Goal: Task Accomplishment & Management: Manage account settings

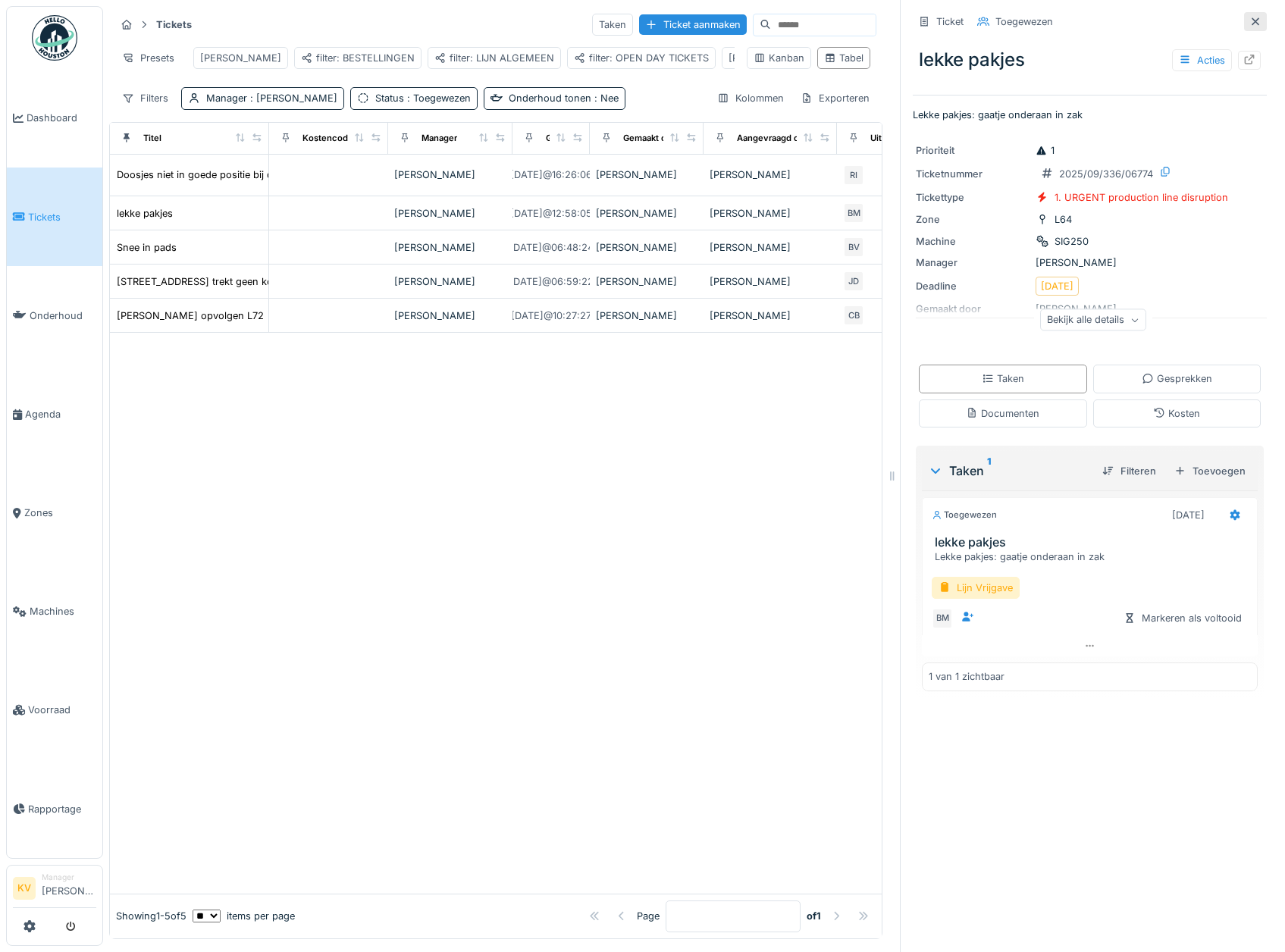
click at [1250, 17] on icon at bounding box center [1256, 21] width 12 height 10
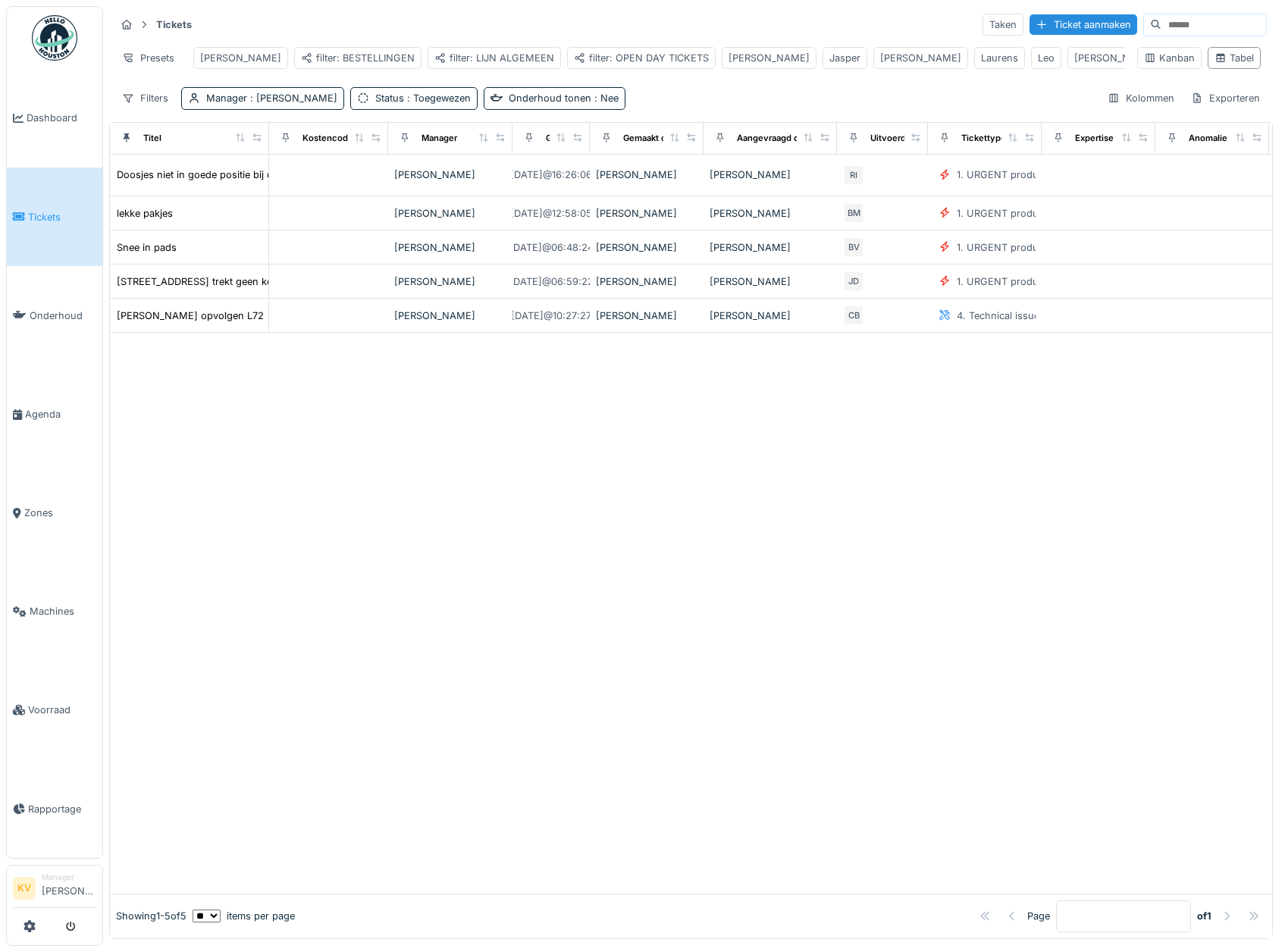
click at [53, 32] on img at bounding box center [54, 38] width 46 height 46
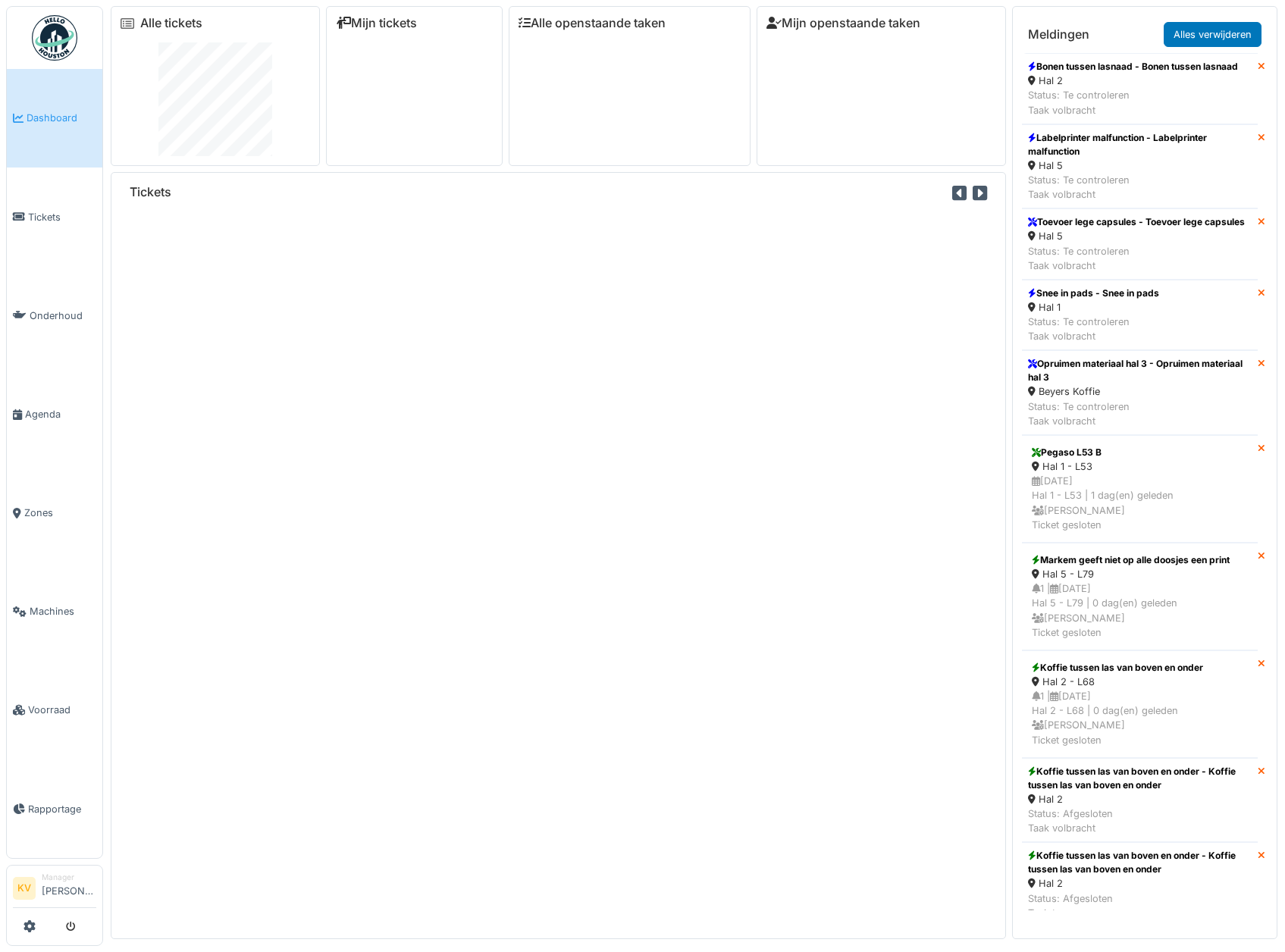
click at [65, 49] on img at bounding box center [54, 38] width 46 height 46
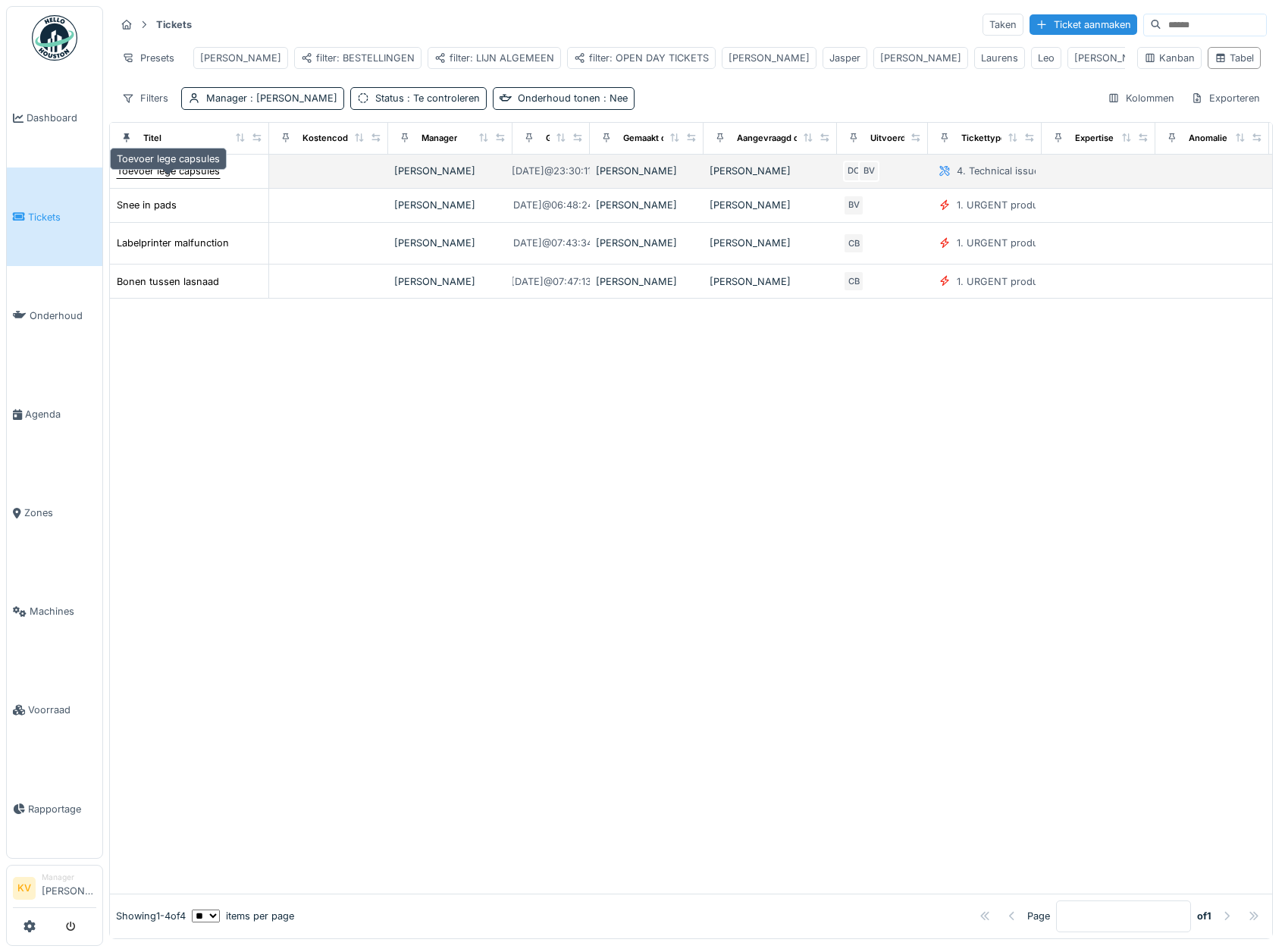
click at [212, 178] on div "Toevoer lege capsules" at bounding box center [168, 171] width 103 height 14
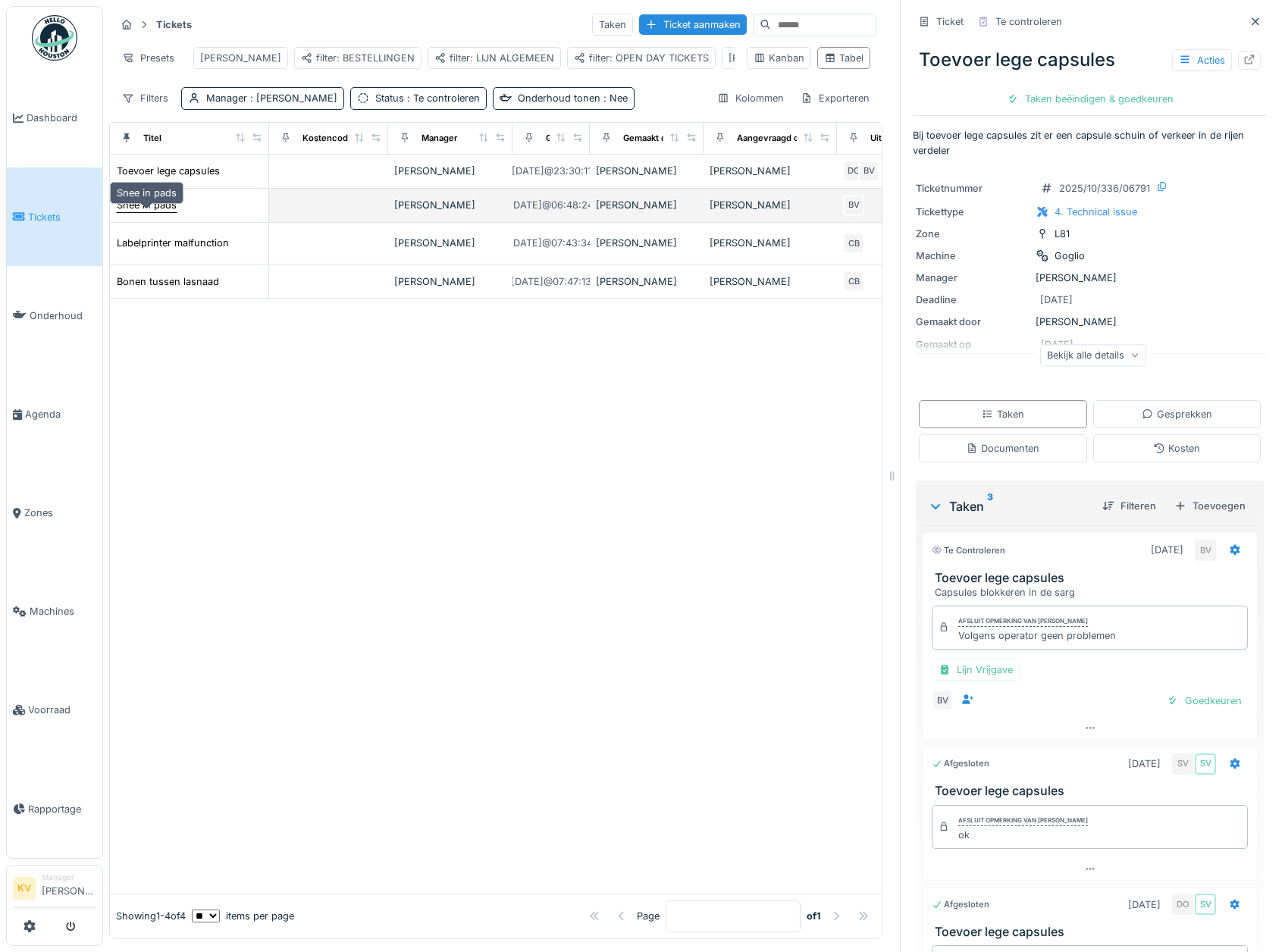
click at [165, 212] on div "Snee in pads" at bounding box center [146, 205] width 60 height 14
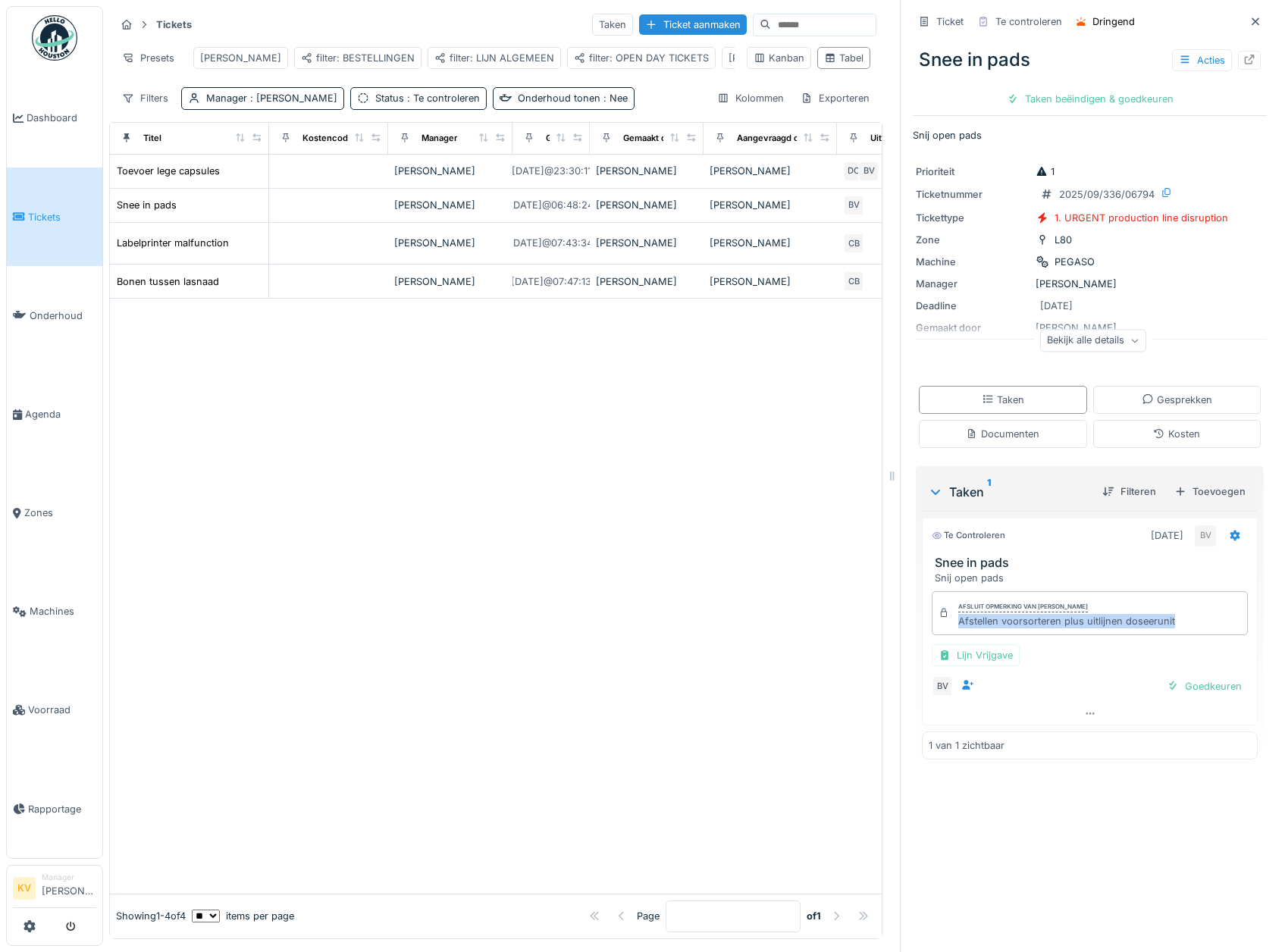
drag, startPoint x: 1176, startPoint y: 622, endPoint x: 947, endPoint y: 627, distance: 229.1
click at [947, 627] on div "Afsluit opmerking van [PERSON_NAME] Afstellen voorsorteren plus uitlijnen dosee…" at bounding box center [1090, 613] width 316 height 44
copy div "Afstellen voorsorteren plus uitlijnen doseerunit"
click at [1042, 100] on div "Taken beëindigen & goedkeuren" at bounding box center [1091, 98] width 179 height 20
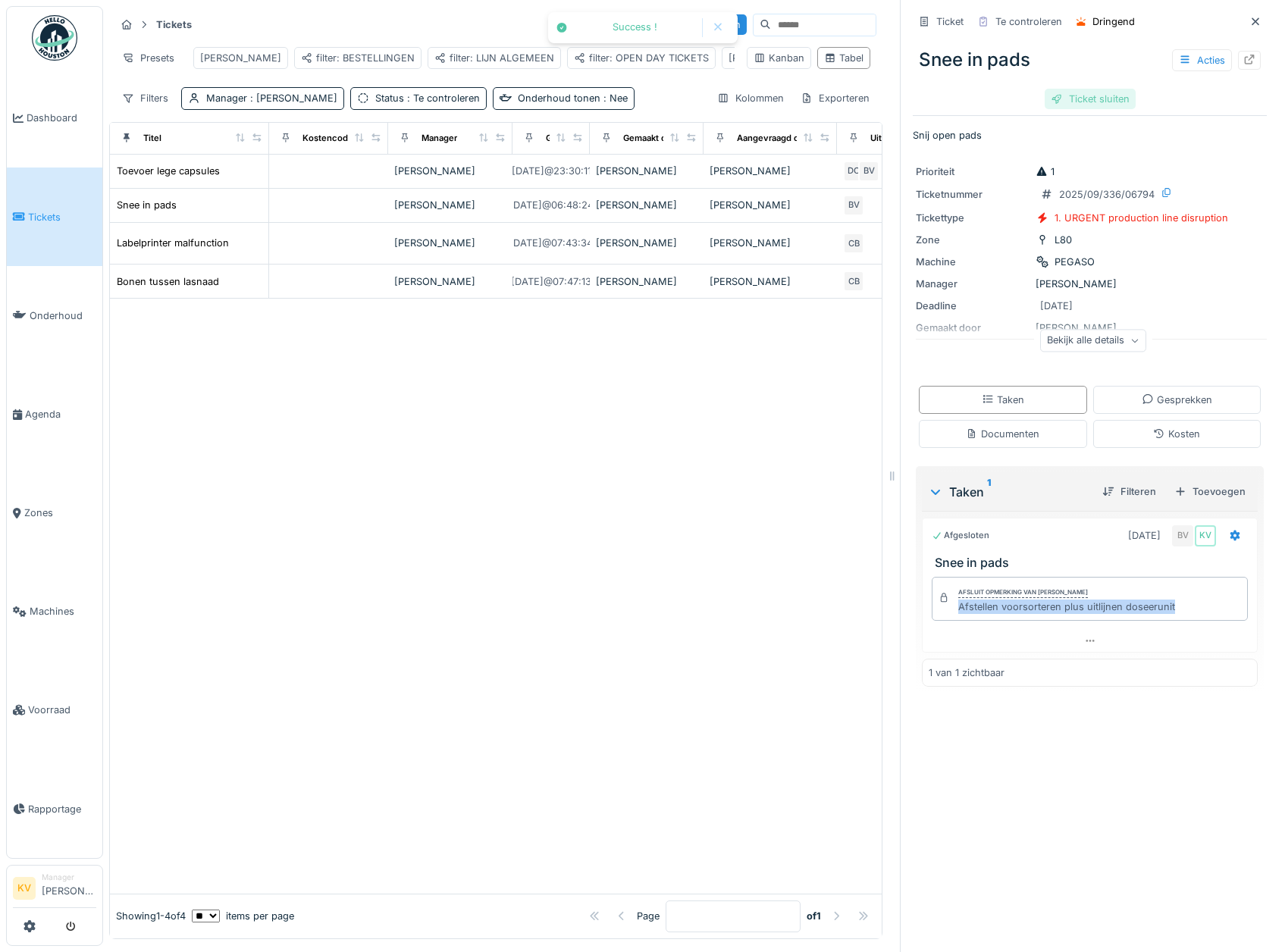
click at [1064, 98] on div "Ticket sluiten" at bounding box center [1091, 98] width 91 height 20
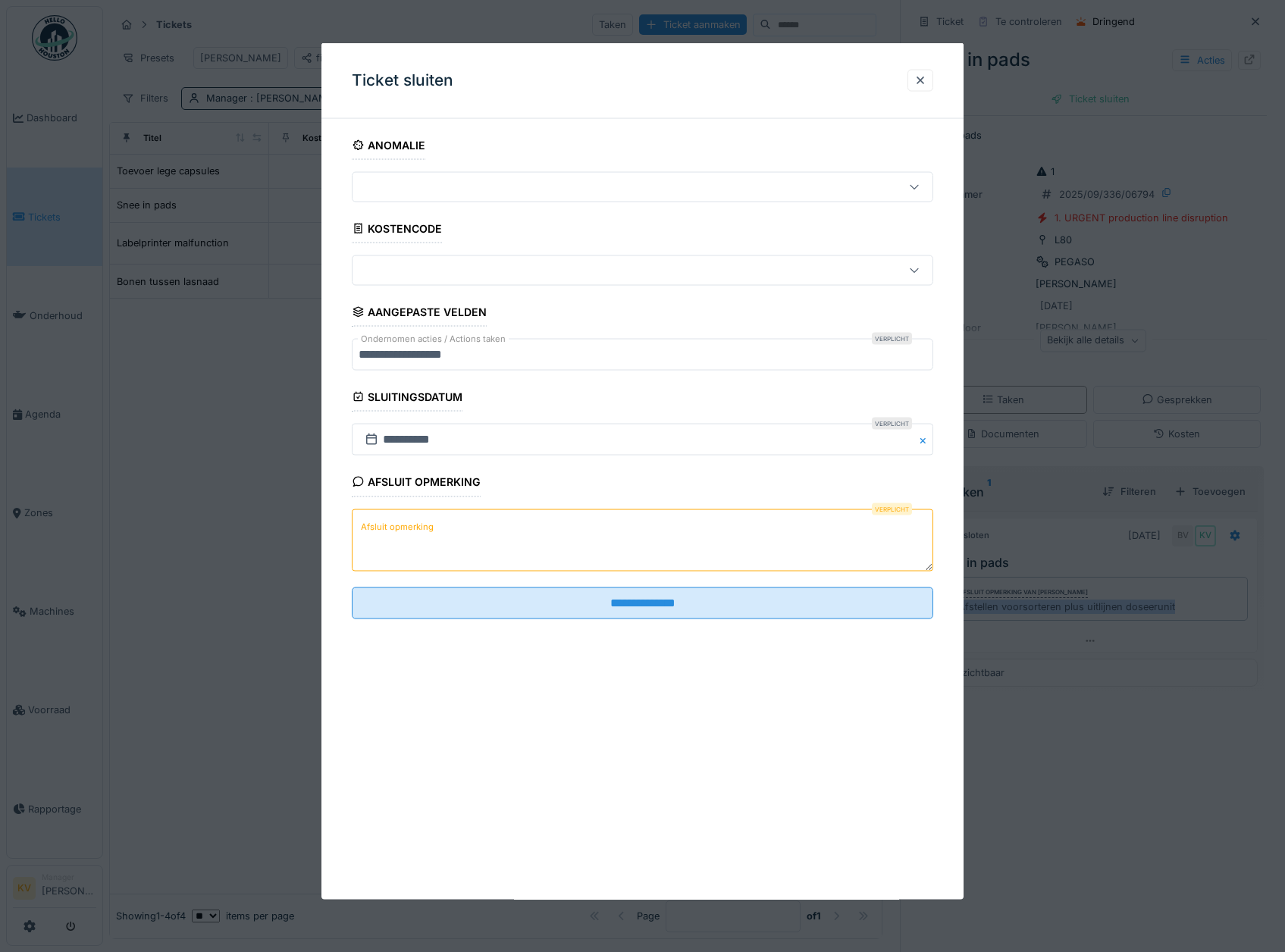
click at [552, 544] on textarea "Afsluit opmerking" at bounding box center [643, 539] width 582 height 62
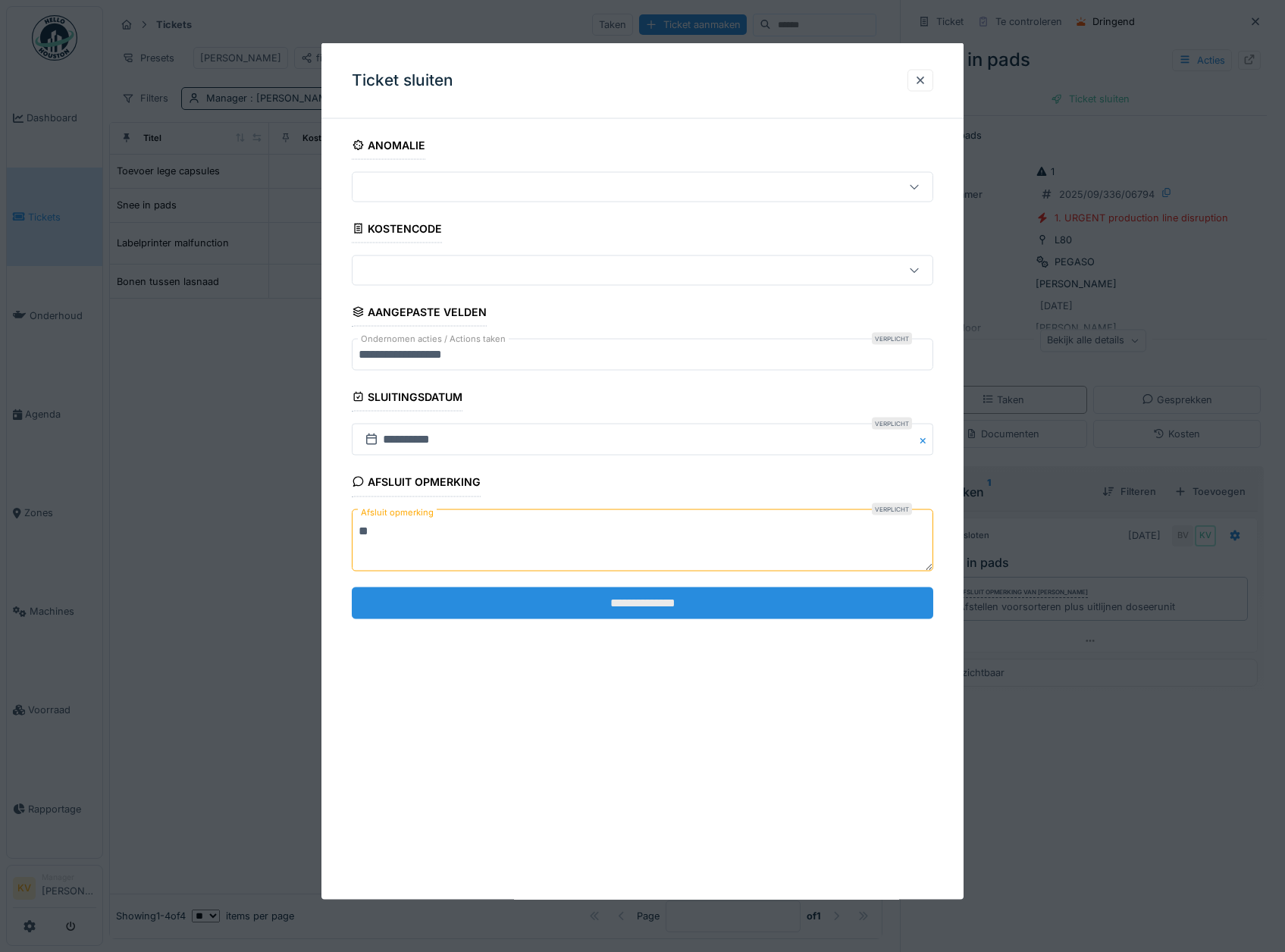
type textarea "**"
click at [550, 602] on input "**********" at bounding box center [643, 603] width 582 height 32
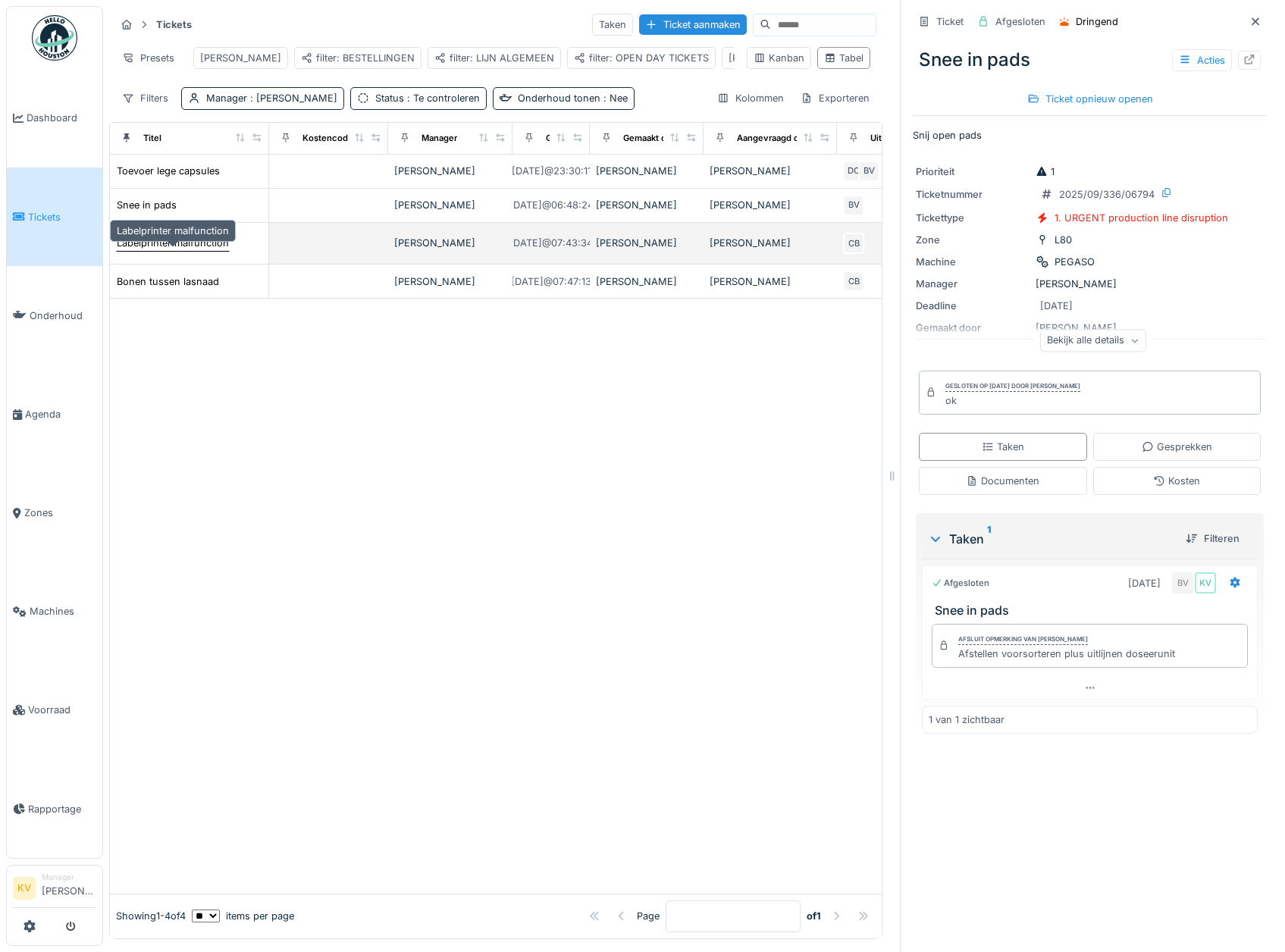
click at [206, 250] on div "Labelprinter malfunction" at bounding box center [173, 243] width 112 height 14
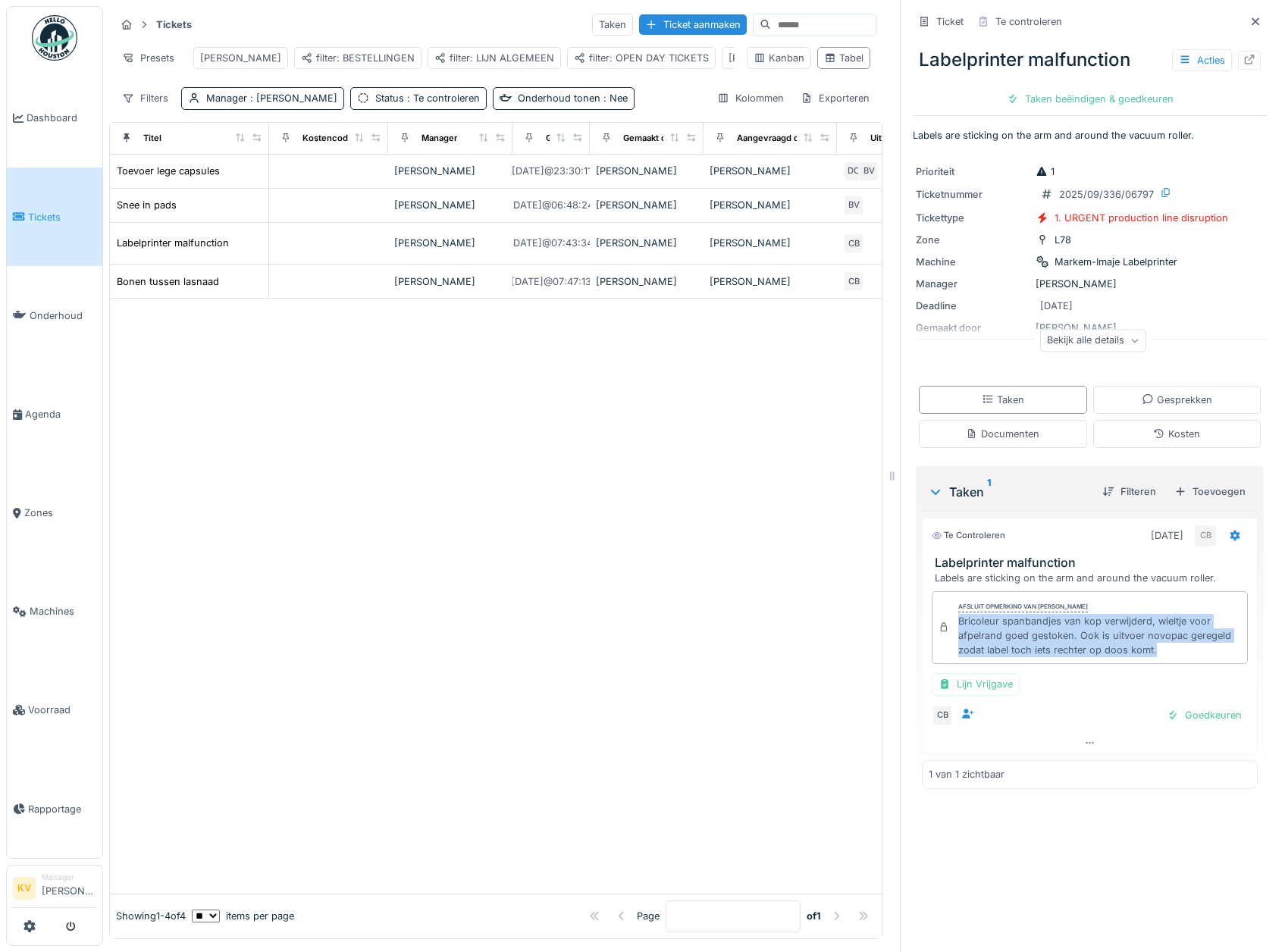
drag, startPoint x: 1152, startPoint y: 652, endPoint x: 950, endPoint y: 622, distance: 204.2
click at [958, 622] on div "Bricoleur spanbandjes van kop verwijderd, wieltje voor afpelrand goed gestoken.…" at bounding box center [1099, 636] width 283 height 44
copy div "Bricoleur spanbandjes van kop verwijderd, wieltje voor afpelrand goed gestoken.…"
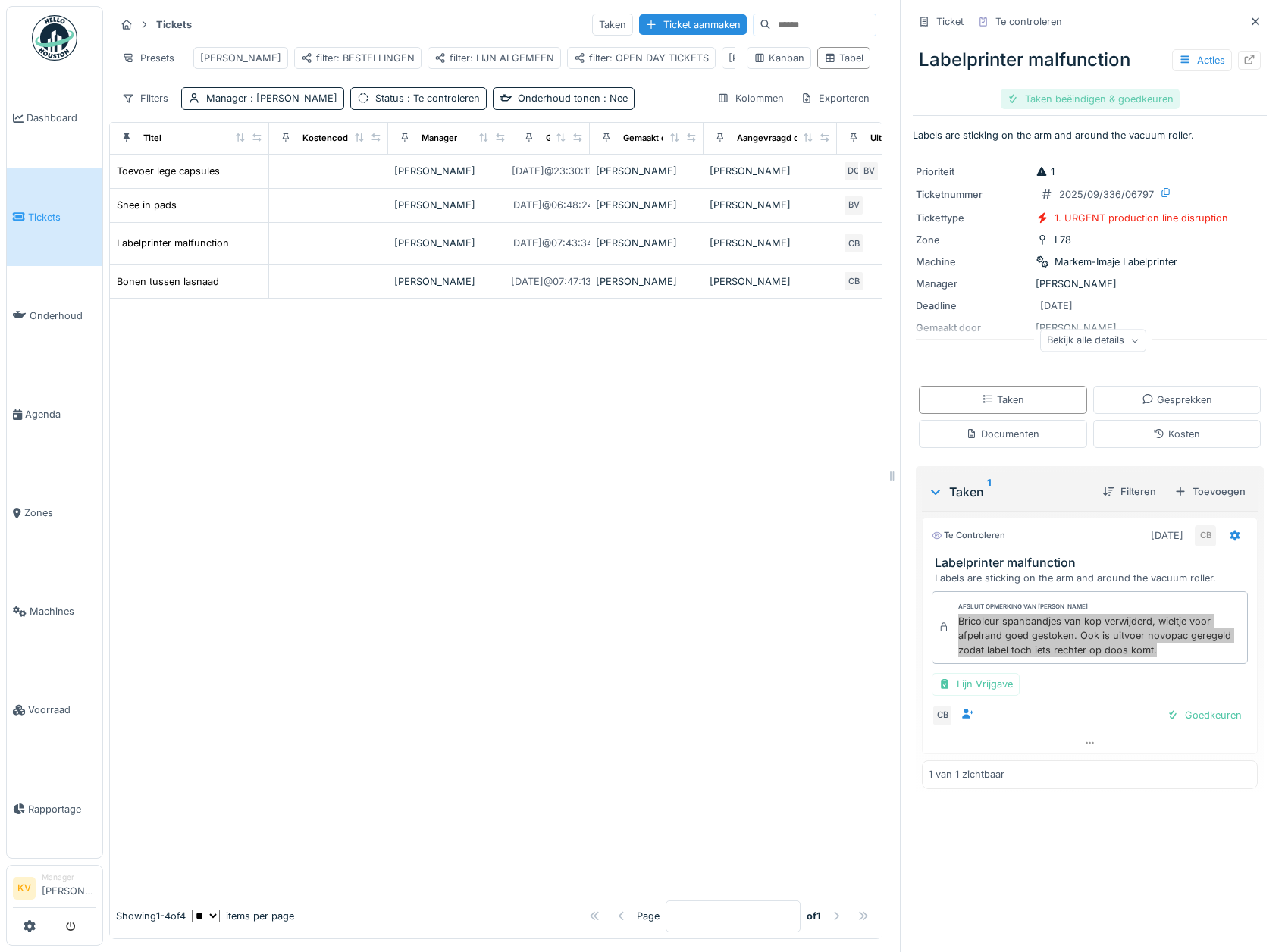
click at [1069, 104] on div "Taken beëindigen & goedkeuren" at bounding box center [1091, 98] width 179 height 20
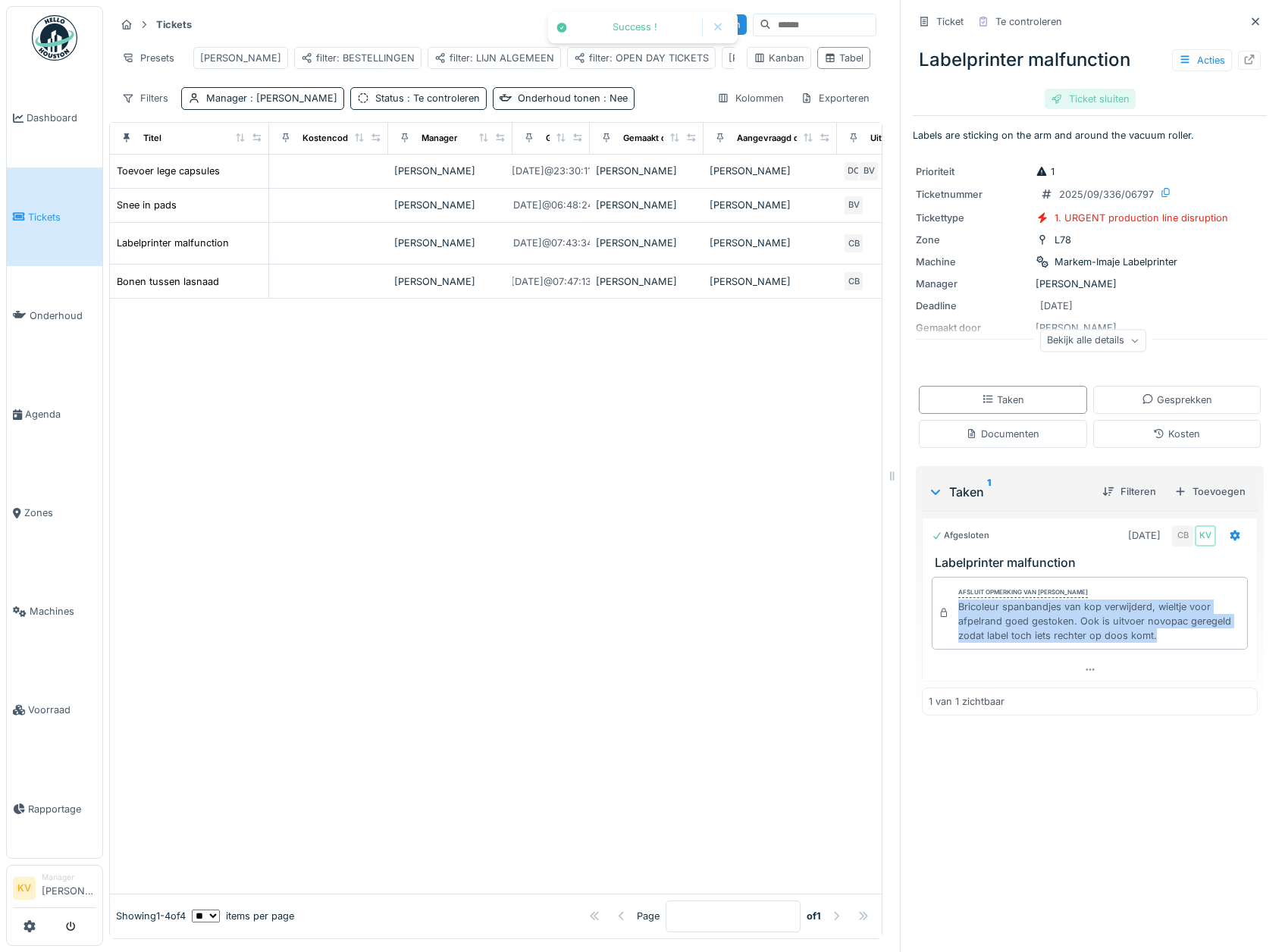
click at [1068, 103] on div "Ticket sluiten" at bounding box center [1091, 98] width 91 height 20
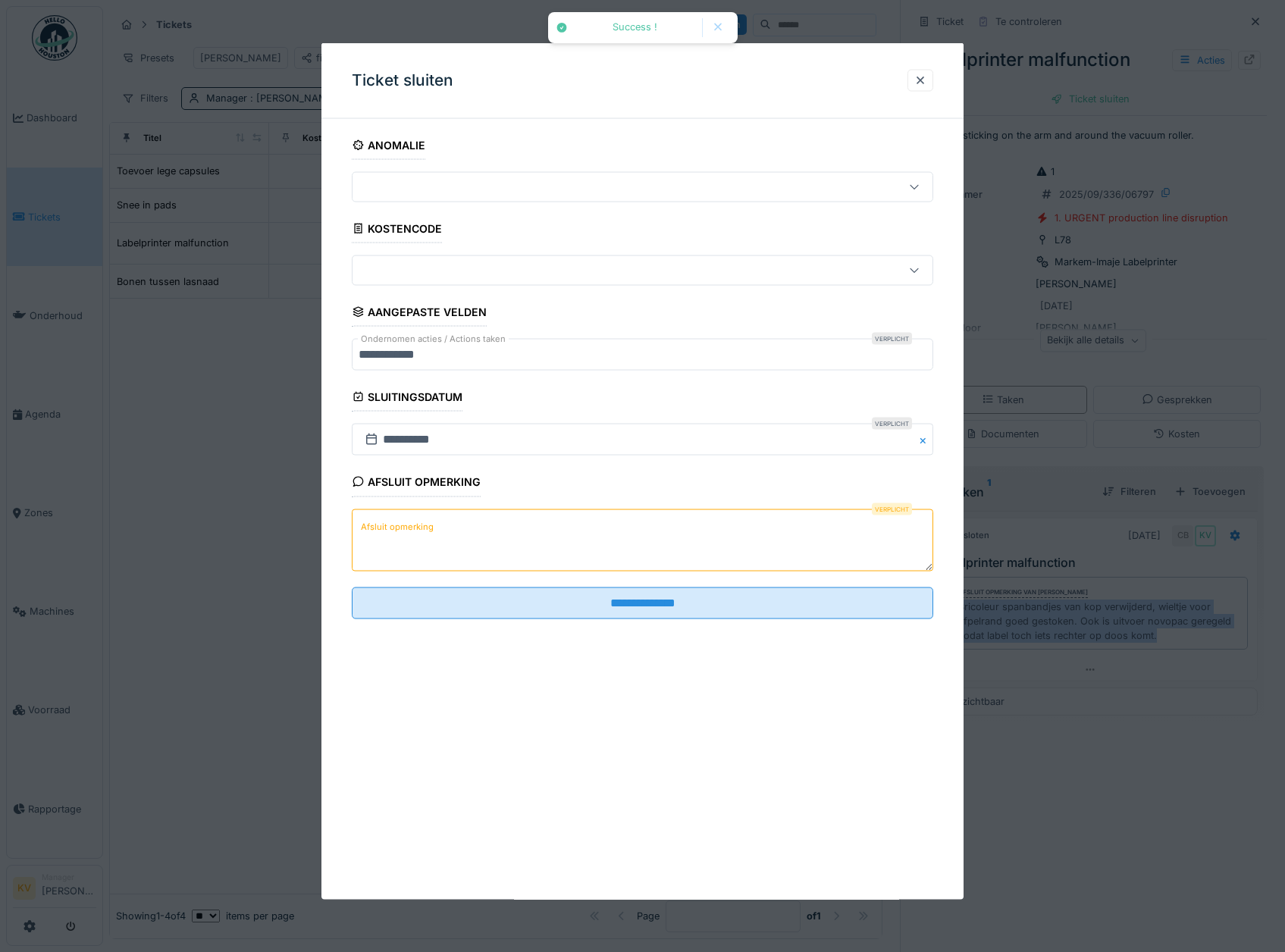
click at [517, 537] on textarea "Afsluit opmerking" at bounding box center [643, 539] width 582 height 62
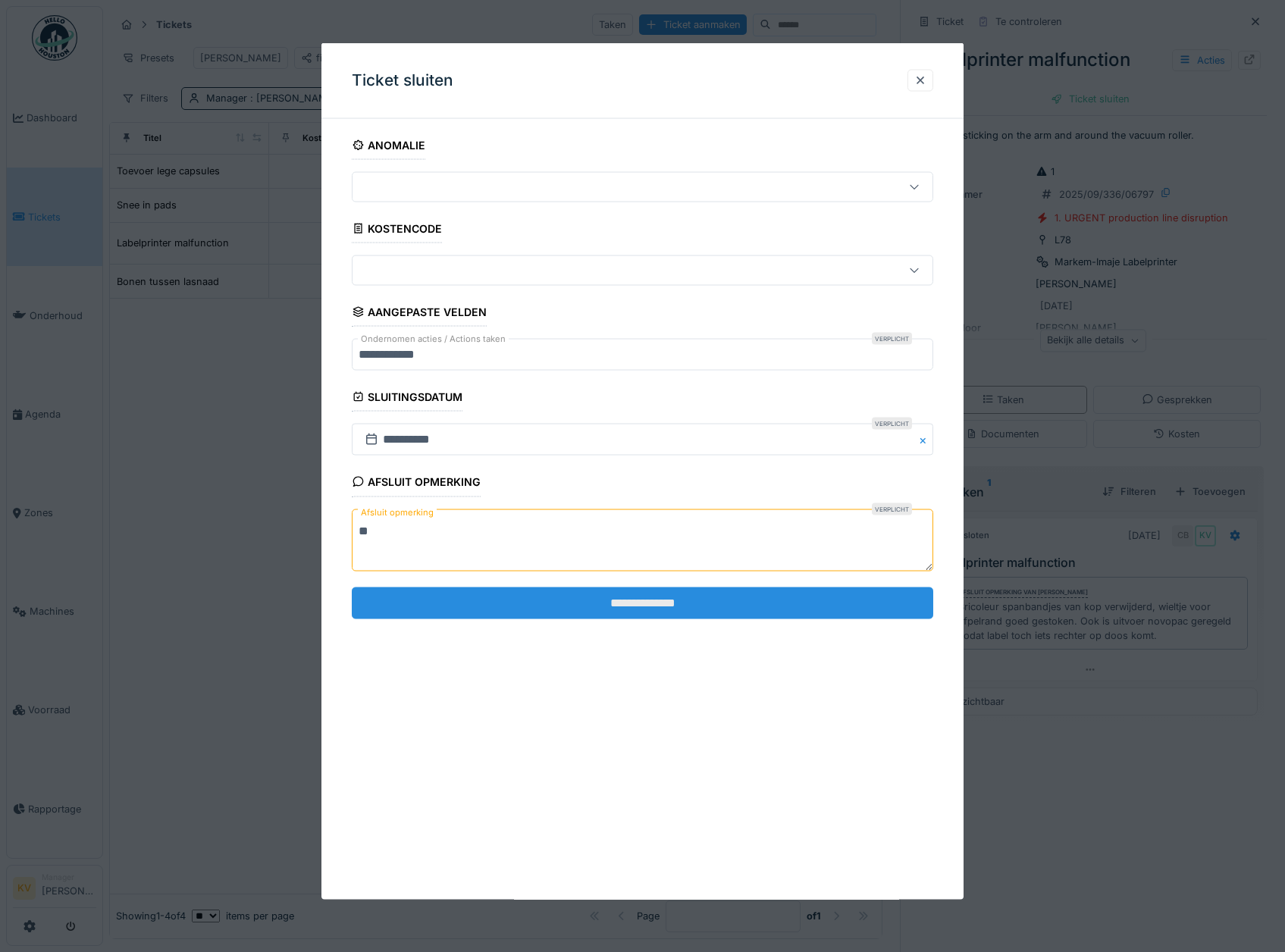
type textarea "**"
click at [494, 596] on input "**********" at bounding box center [643, 603] width 582 height 32
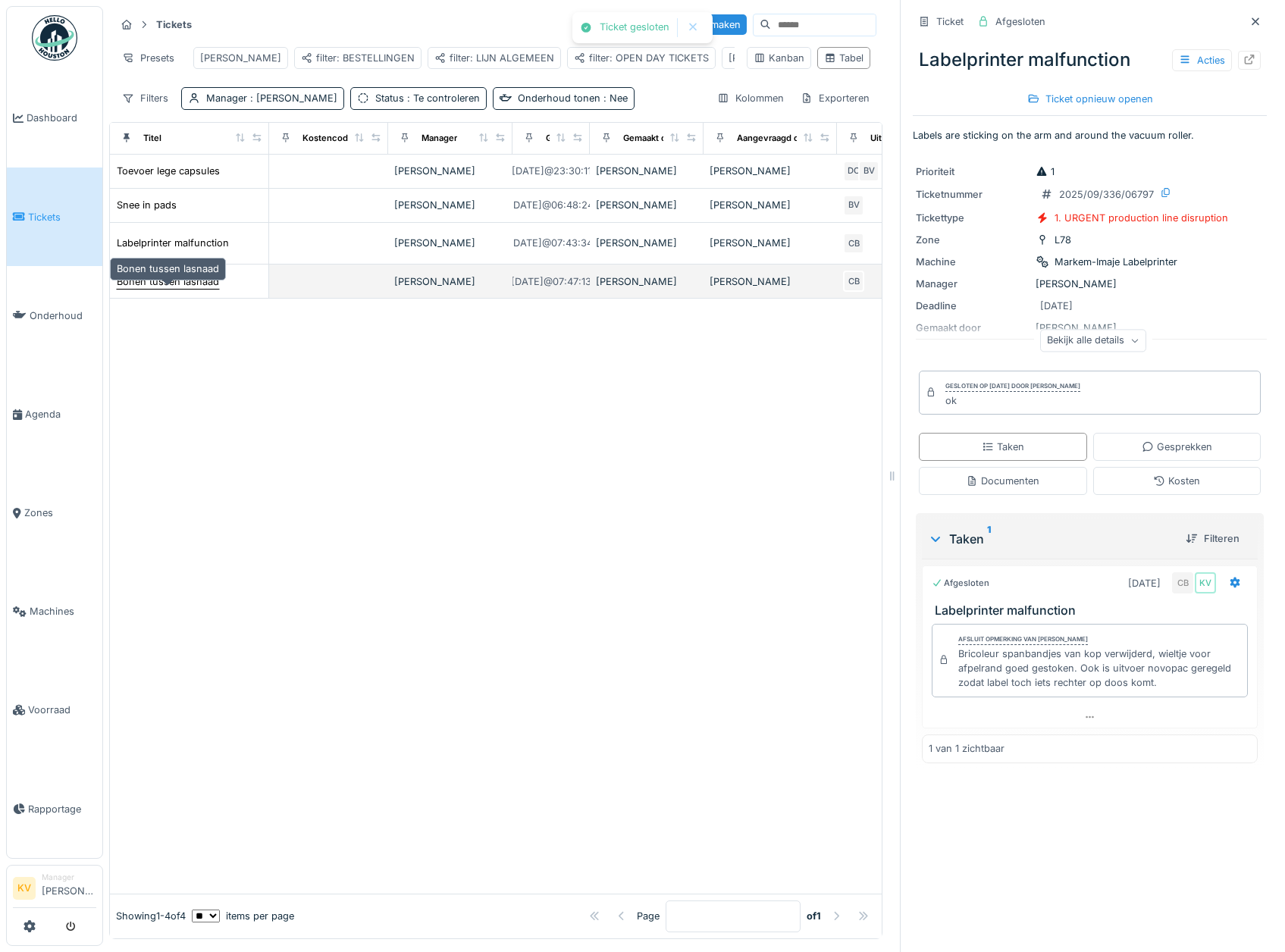
click at [192, 289] on div "Bonen tussen lasnaad" at bounding box center [167, 281] width 102 height 14
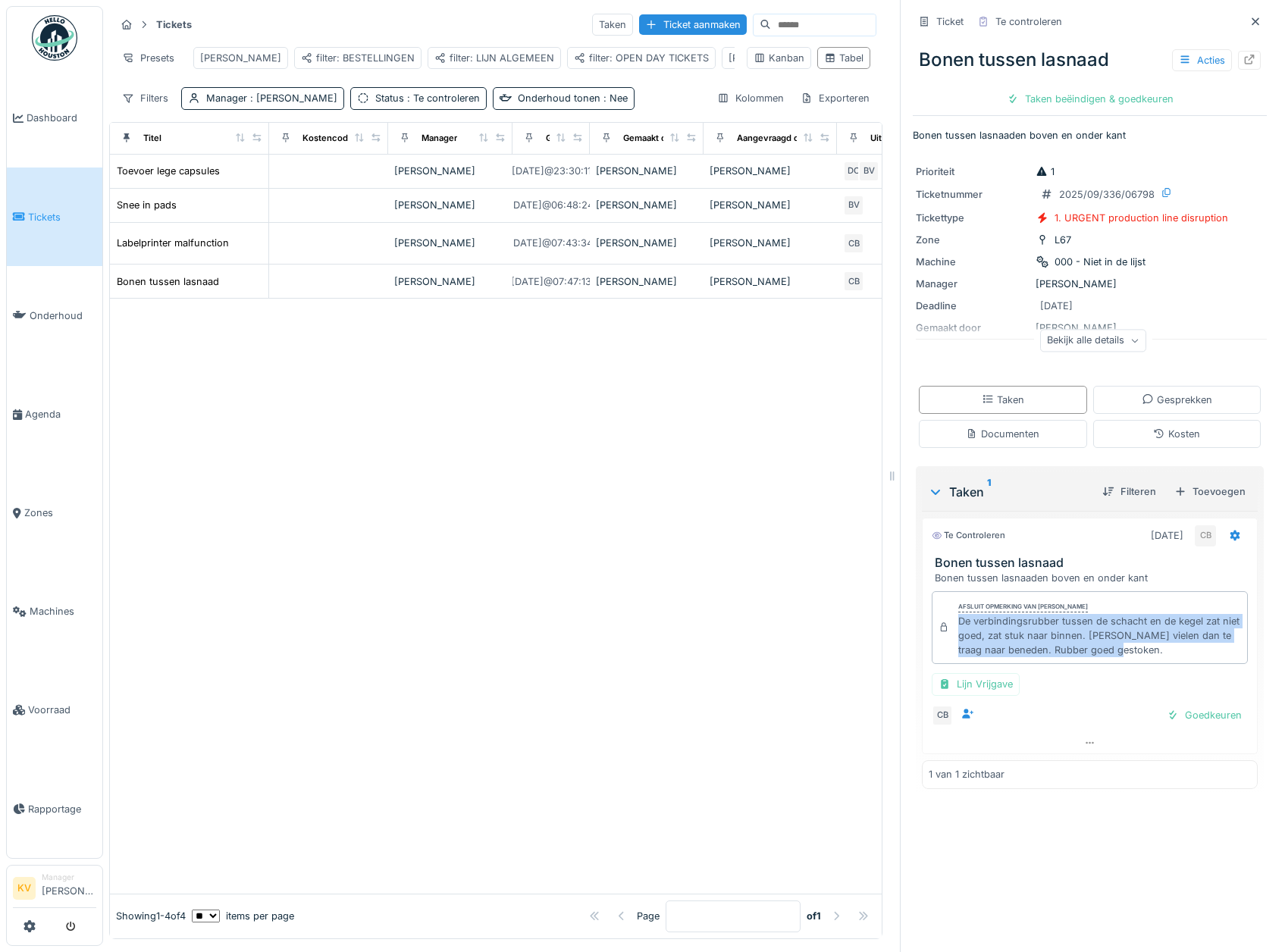
drag, startPoint x: 1129, startPoint y: 652, endPoint x: 943, endPoint y: 624, distance: 188.1
click at [943, 624] on div "Afsluit opmerking van [PERSON_NAME] De verbindingsrubber tussen de schacht en d…" at bounding box center [1090, 628] width 316 height 74
copy div "De verbindingsrubber tussen de schacht en de kegel zat niet goed, zat stuk naar…"
click at [1099, 95] on div "Taken beëindigen & goedkeuren" at bounding box center [1091, 98] width 179 height 20
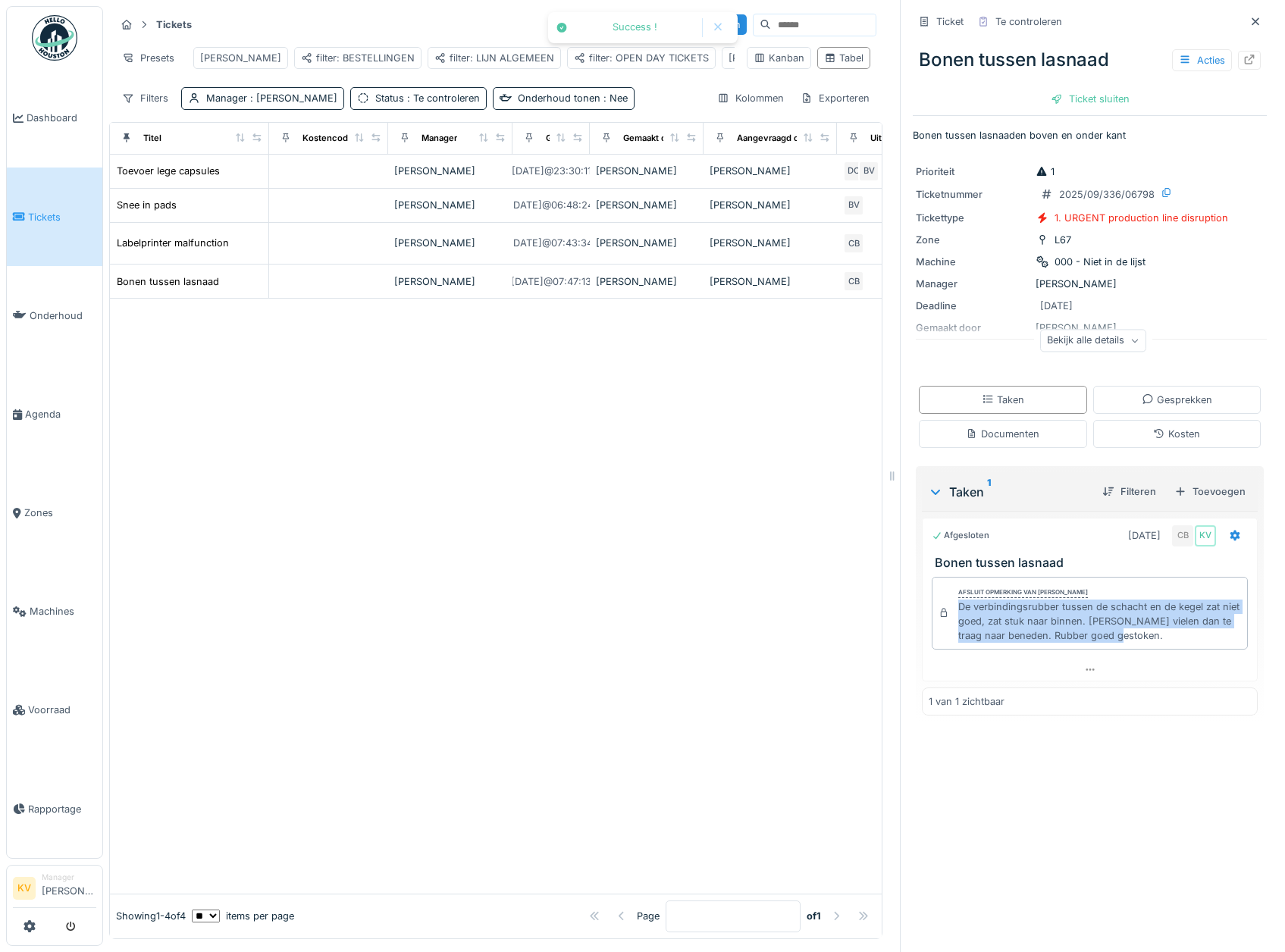
click at [1102, 99] on div "Ticket sluiten" at bounding box center [1091, 98] width 91 height 20
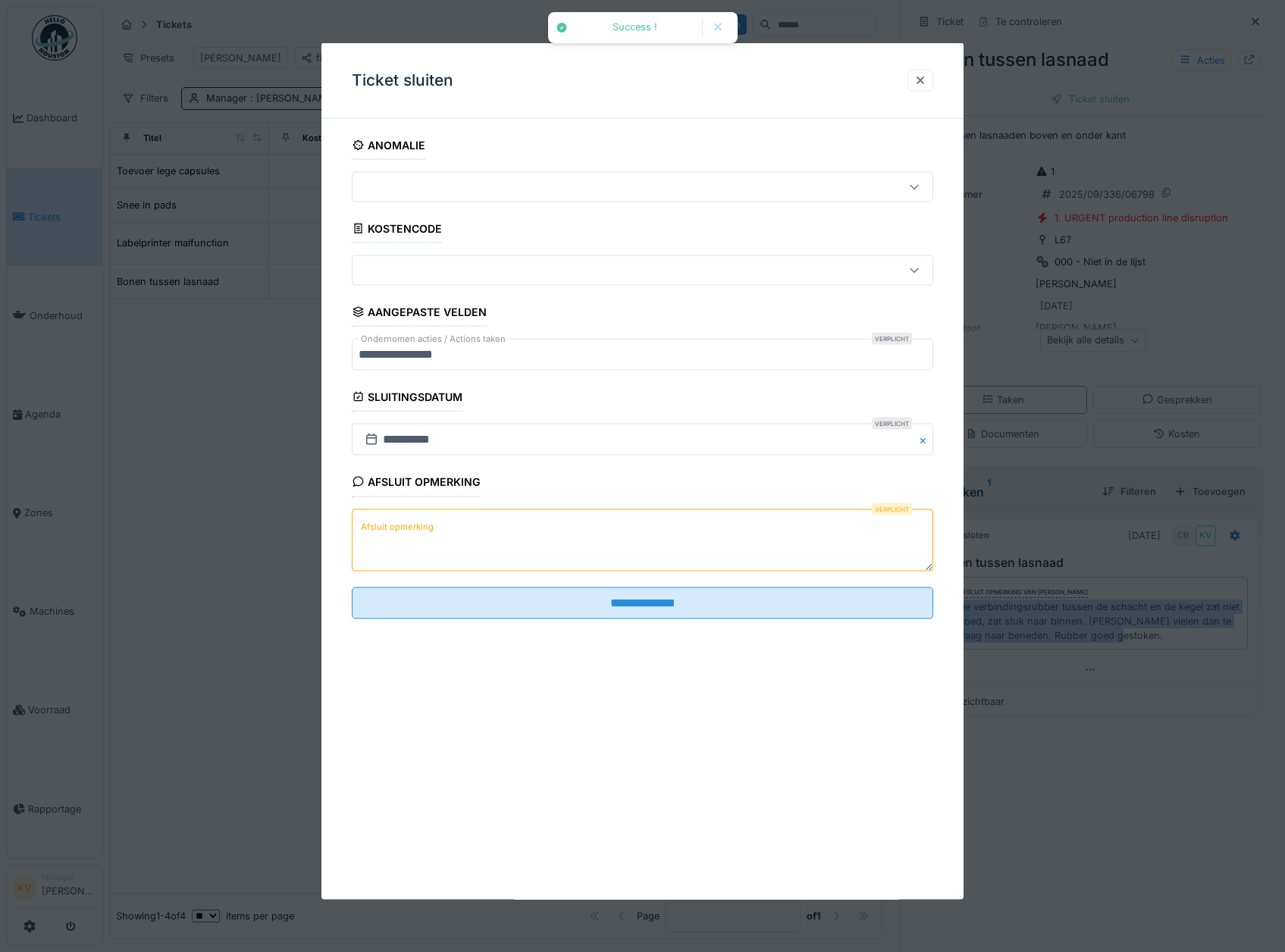
click at [458, 536] on textarea "Afsluit opmerking" at bounding box center [643, 539] width 582 height 62
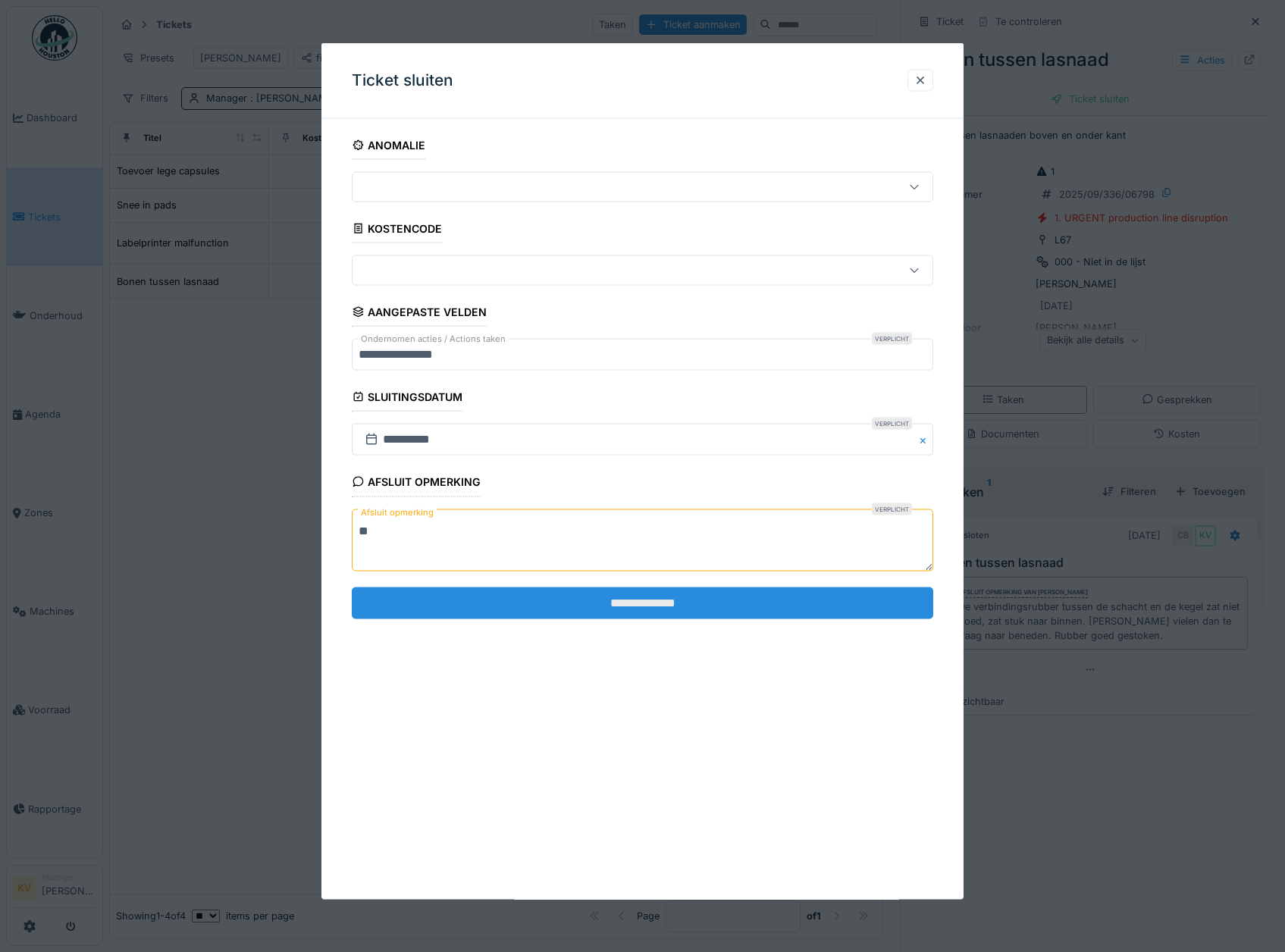
type textarea "**"
click at [427, 600] on input "**********" at bounding box center [643, 603] width 582 height 32
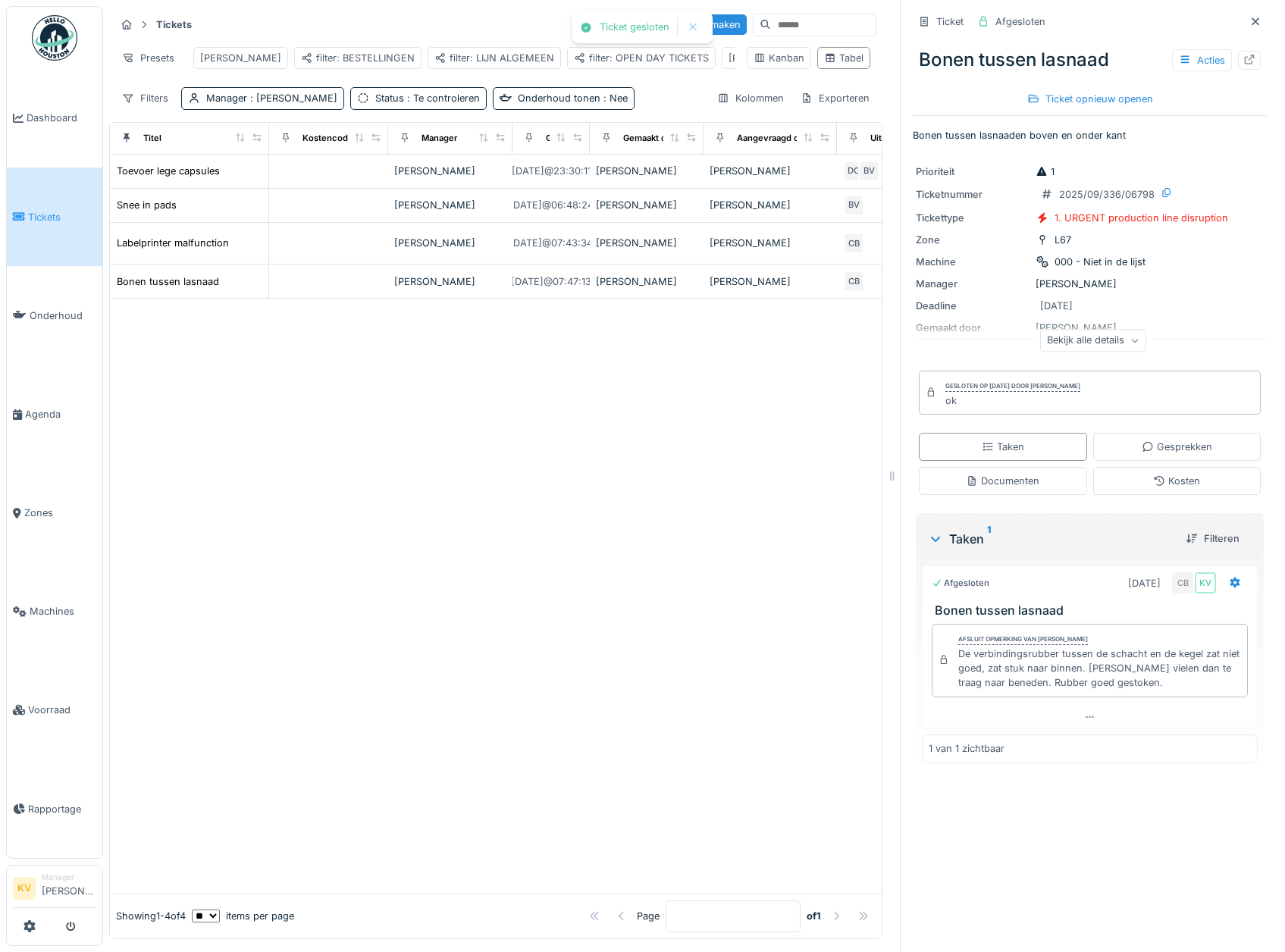
click at [65, 25] on img at bounding box center [54, 38] width 46 height 46
